Goal: Obtain resource: Obtain resource

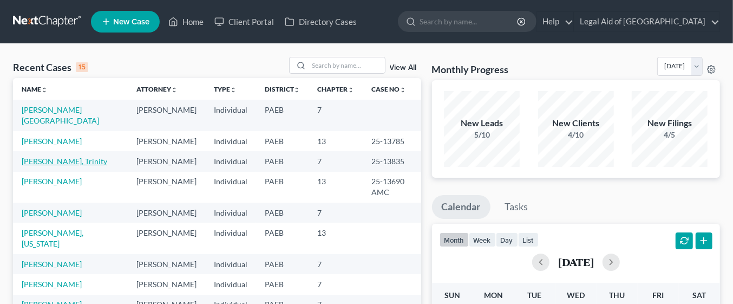
click at [58, 156] on link "[PERSON_NAME], Trinity" at bounding box center [65, 160] width 86 height 9
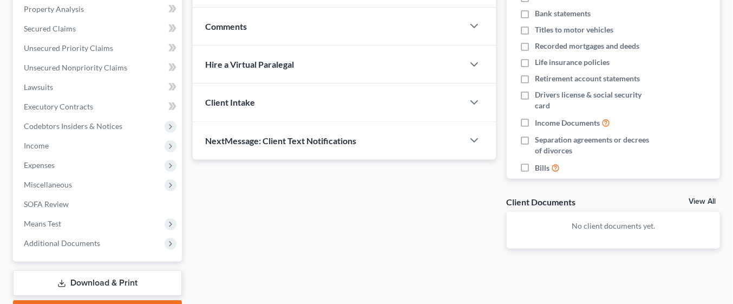
scroll to position [270, 0]
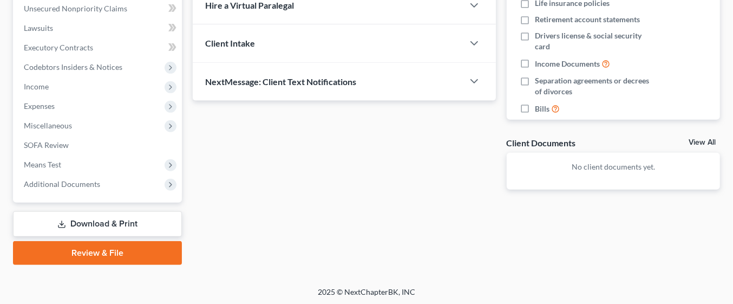
click at [114, 219] on link "Download & Print" at bounding box center [97, 223] width 169 height 25
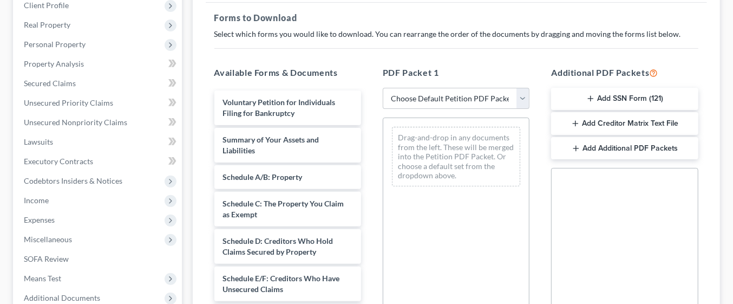
scroll to position [156, 0]
click at [526, 98] on select "Choose Default Petition PDF Packet Complete Bankruptcy Petition (all forms and …" at bounding box center [456, 98] width 147 height 22
select select "0"
click at [383, 87] on select "Choose Default Petition PDF Packet Complete Bankruptcy Petition (all forms and …" at bounding box center [456, 98] width 147 height 22
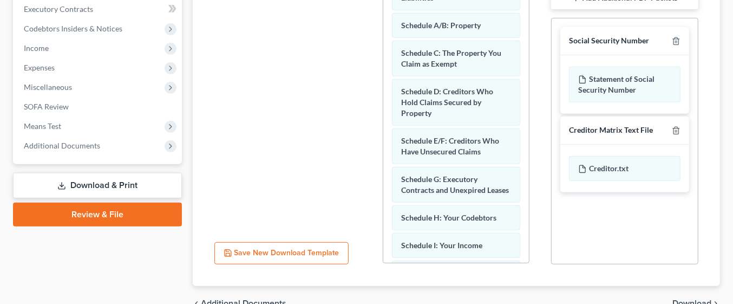
scroll to position [364, 0]
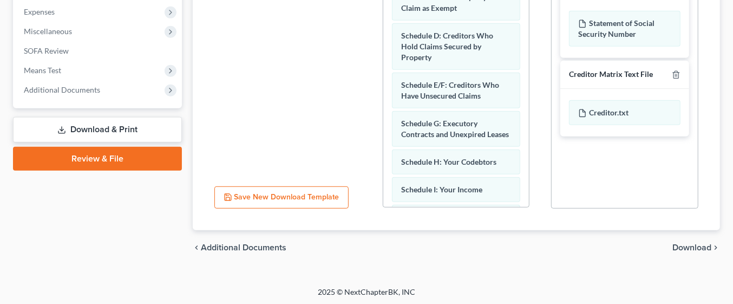
click at [700, 246] on span "Download" at bounding box center [691, 247] width 39 height 9
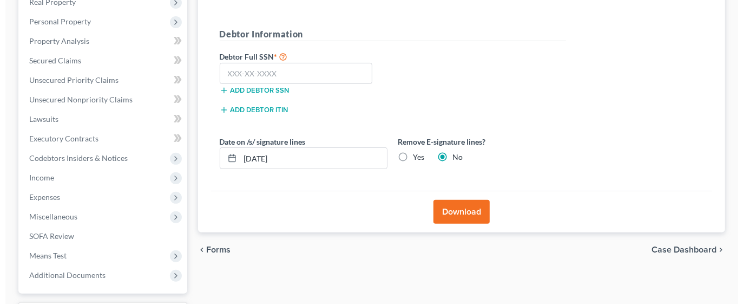
scroll to position [177, 0]
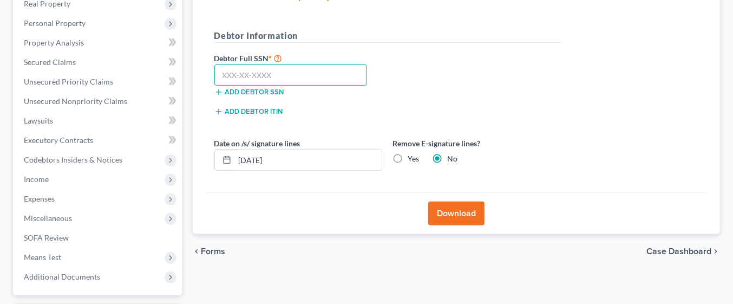
paste input "181-78-9338"
type input "181-78-9338"
click at [460, 210] on button "Download" at bounding box center [456, 213] width 56 height 24
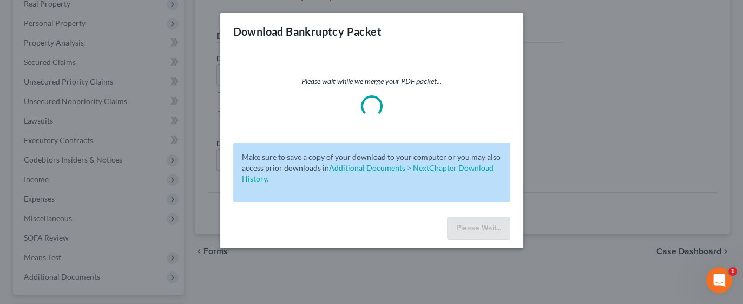
scroll to position [0, 0]
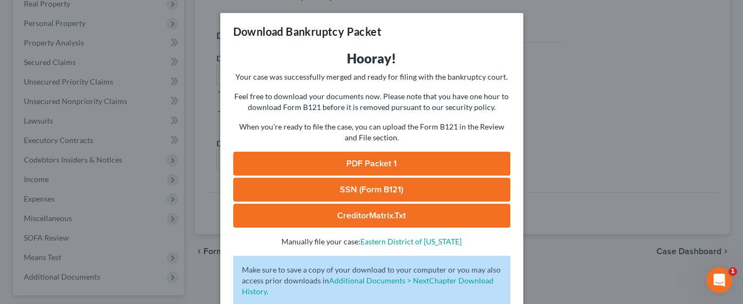
click at [411, 162] on link "PDF Packet 1" at bounding box center [371, 164] width 277 height 24
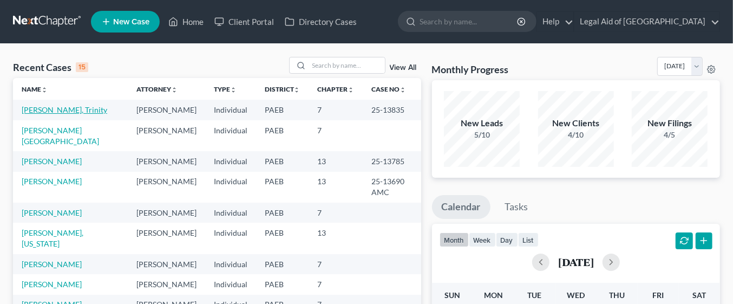
click at [61, 107] on link "[PERSON_NAME], Trinity" at bounding box center [65, 109] width 86 height 9
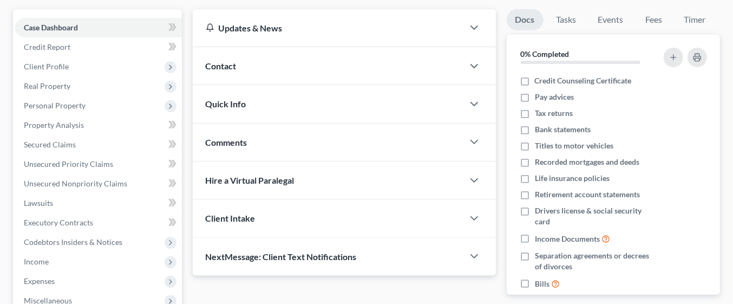
scroll to position [100, 0]
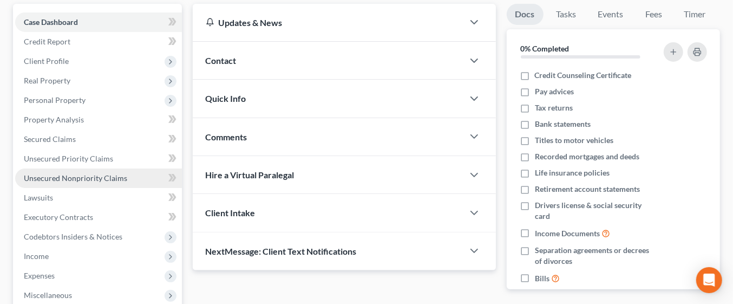
click at [88, 177] on span "Unsecured Nonpriority Claims" at bounding box center [75, 177] width 103 height 9
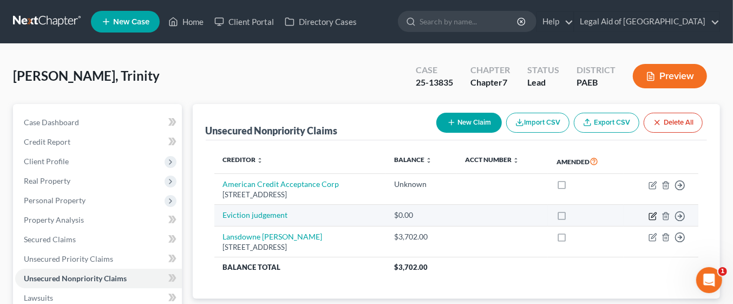
click at [652, 215] on icon "button" at bounding box center [652, 216] width 9 height 9
select select "0"
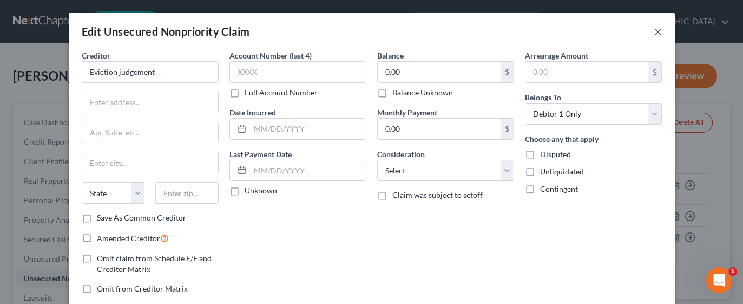
click at [654, 31] on button "×" at bounding box center [658, 31] width 8 height 13
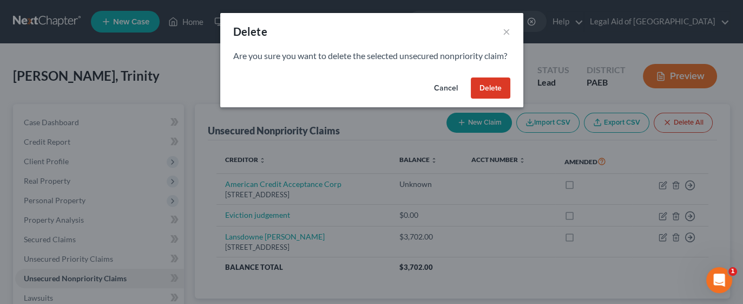
click at [496, 99] on button "Delete" at bounding box center [491, 88] width 40 height 22
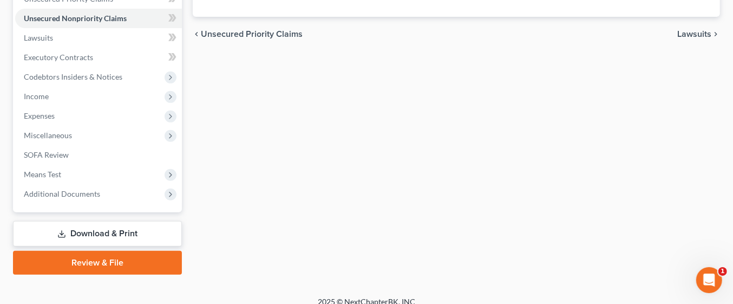
scroll to position [270, 0]
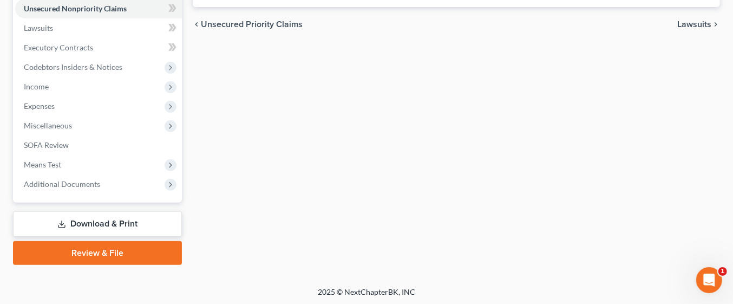
click at [109, 222] on link "Download & Print" at bounding box center [97, 223] width 169 height 25
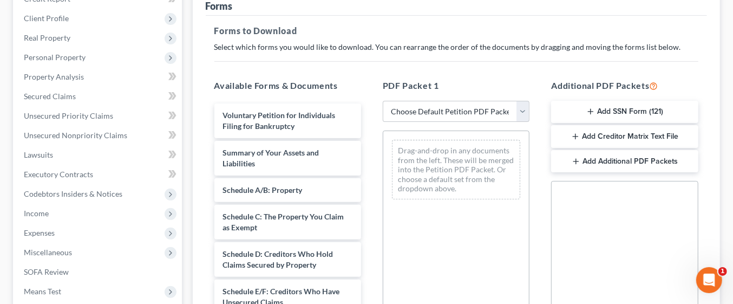
scroll to position [146, 0]
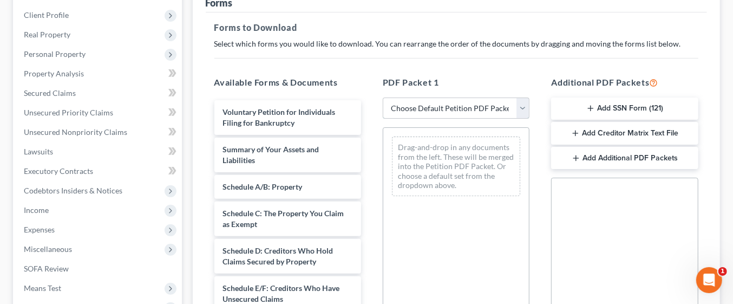
click at [518, 106] on select "Choose Default Petition PDF Packet Complete Bankruptcy Petition (all forms and …" at bounding box center [456, 108] width 147 height 22
select select "0"
click at [383, 97] on select "Choose Default Petition PDF Packet Complete Bankruptcy Petition (all forms and …" at bounding box center [456, 108] width 147 height 22
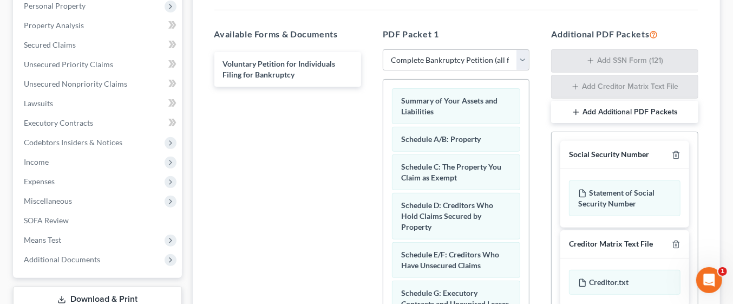
scroll to position [364, 0]
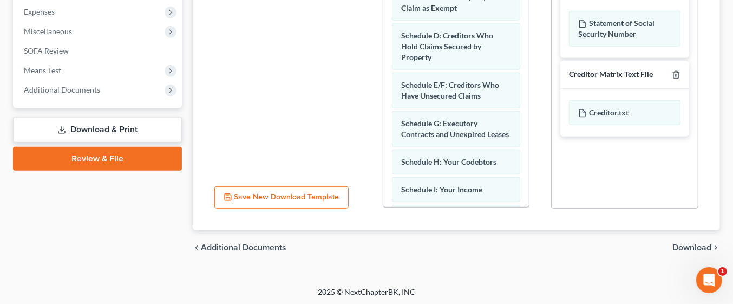
click at [693, 243] on span "Download" at bounding box center [691, 247] width 39 height 9
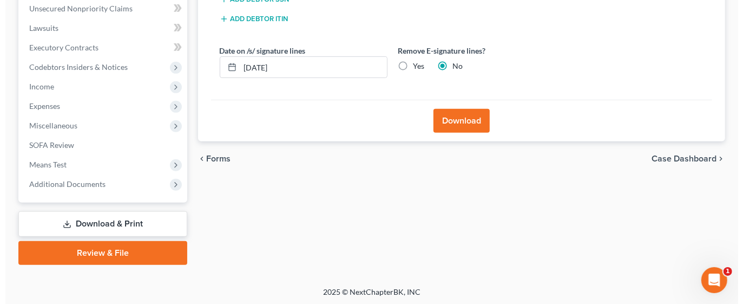
scroll to position [176, 0]
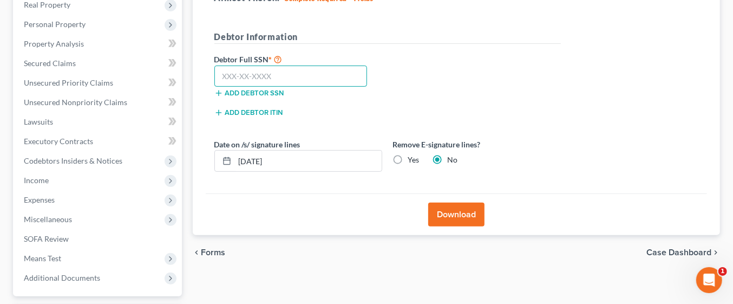
paste input "181-78-9338"
type input "181-78-9338"
click at [464, 212] on button "Download" at bounding box center [456, 214] width 56 height 24
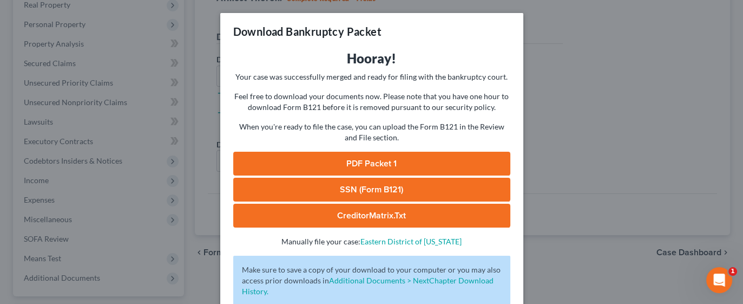
click at [407, 160] on link "PDF Packet 1" at bounding box center [371, 164] width 277 height 24
click at [412, 186] on link "SSN (Form B121)" at bounding box center [371, 190] width 277 height 24
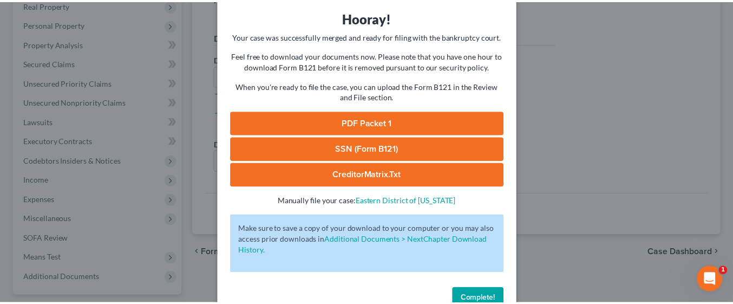
scroll to position [68, 0]
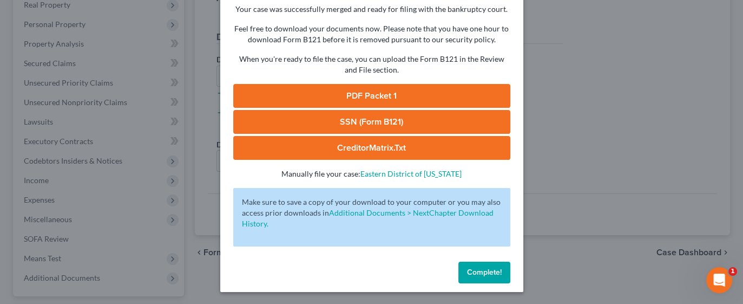
click at [482, 273] on span "Complete!" at bounding box center [484, 271] width 35 height 9
